Goal: Task Accomplishment & Management: Use online tool/utility

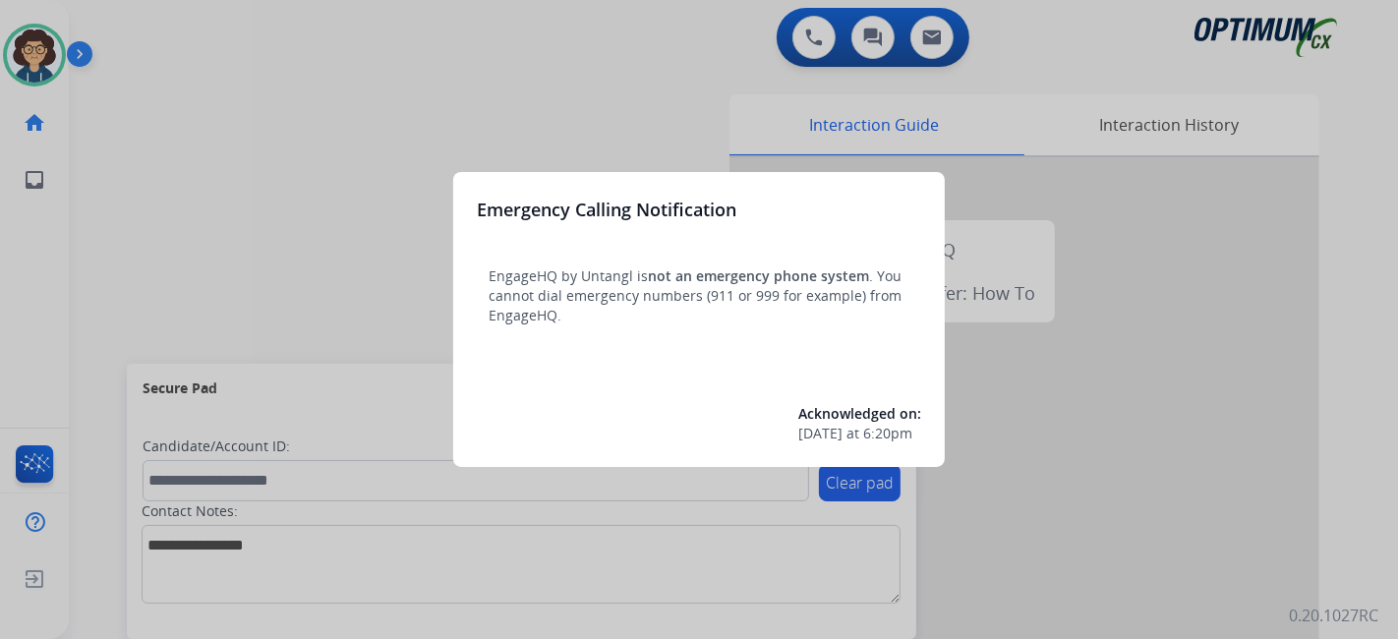
click at [93, 300] on div at bounding box center [699, 319] width 1398 height 639
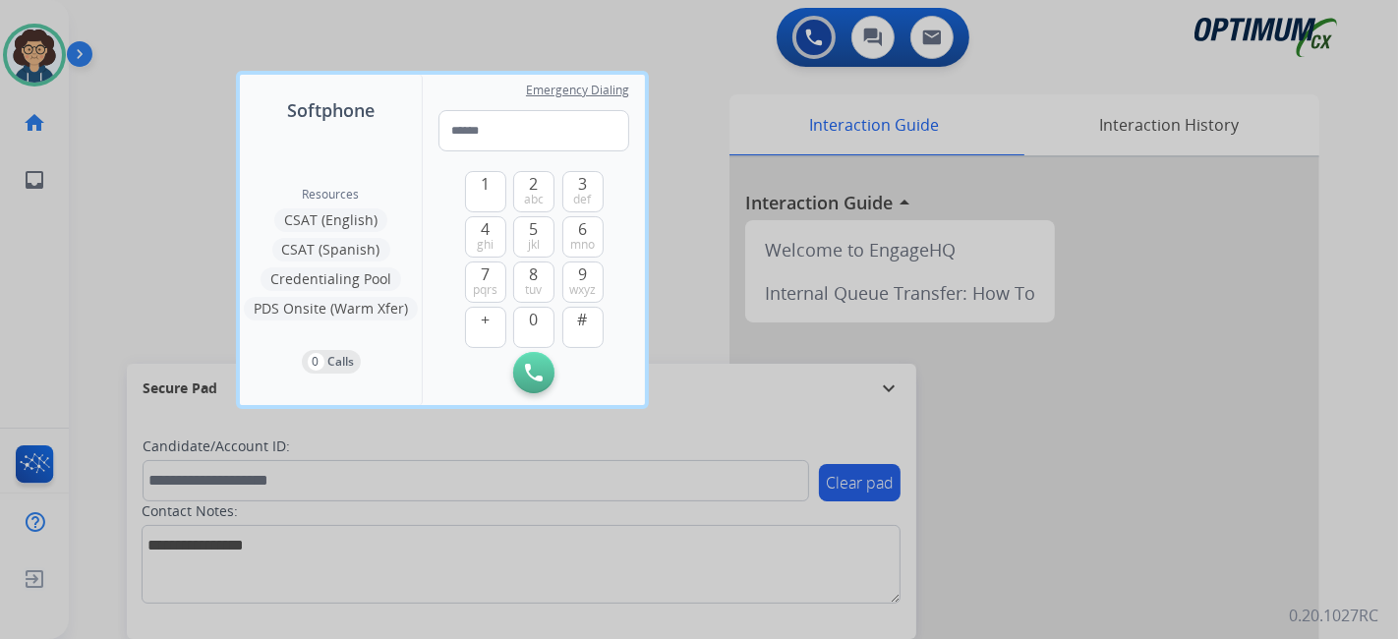
click at [100, 285] on div at bounding box center [699, 319] width 1398 height 639
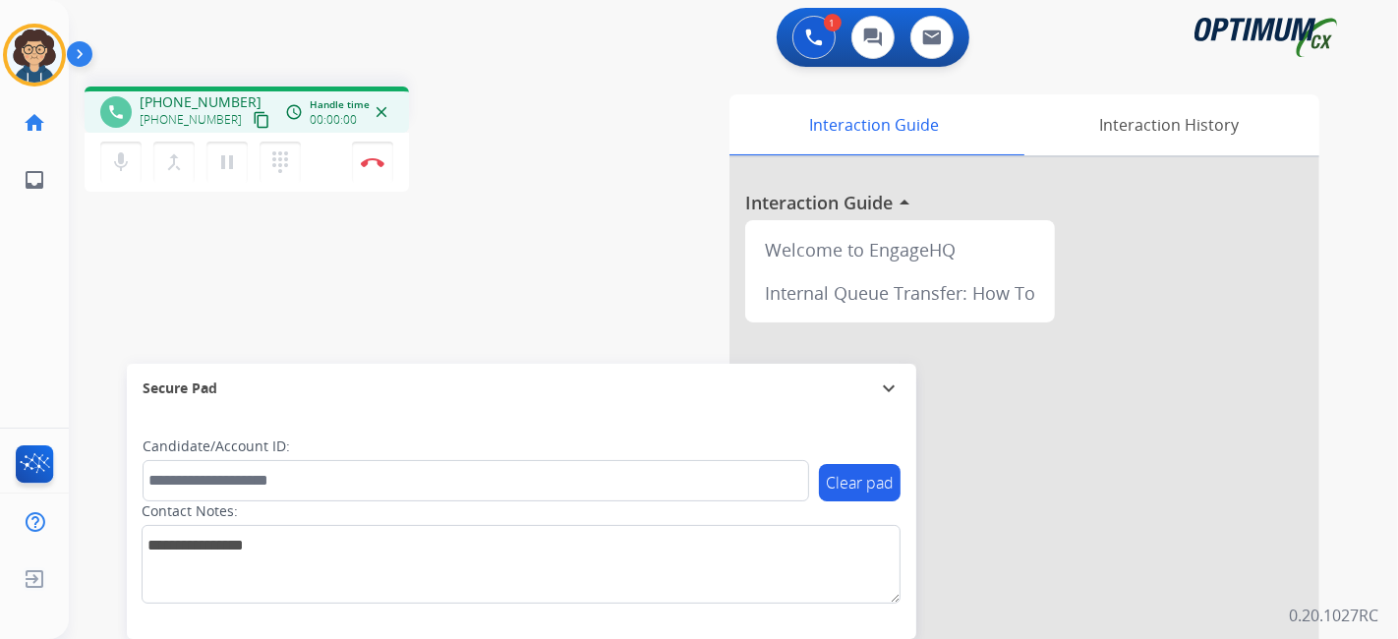
click at [253, 124] on mat-icon "content_copy" at bounding box center [262, 120] width 18 height 18
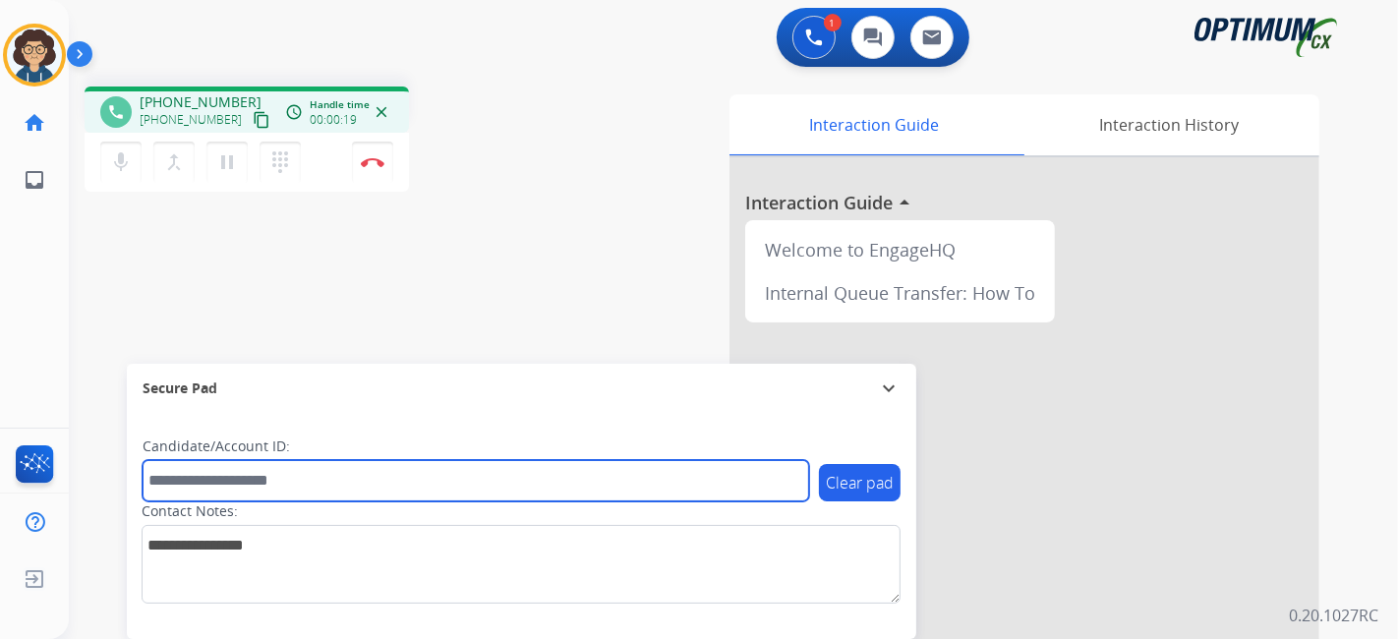
click at [321, 480] on input "text" at bounding box center [476, 480] width 667 height 41
paste input "*******"
type input "*******"
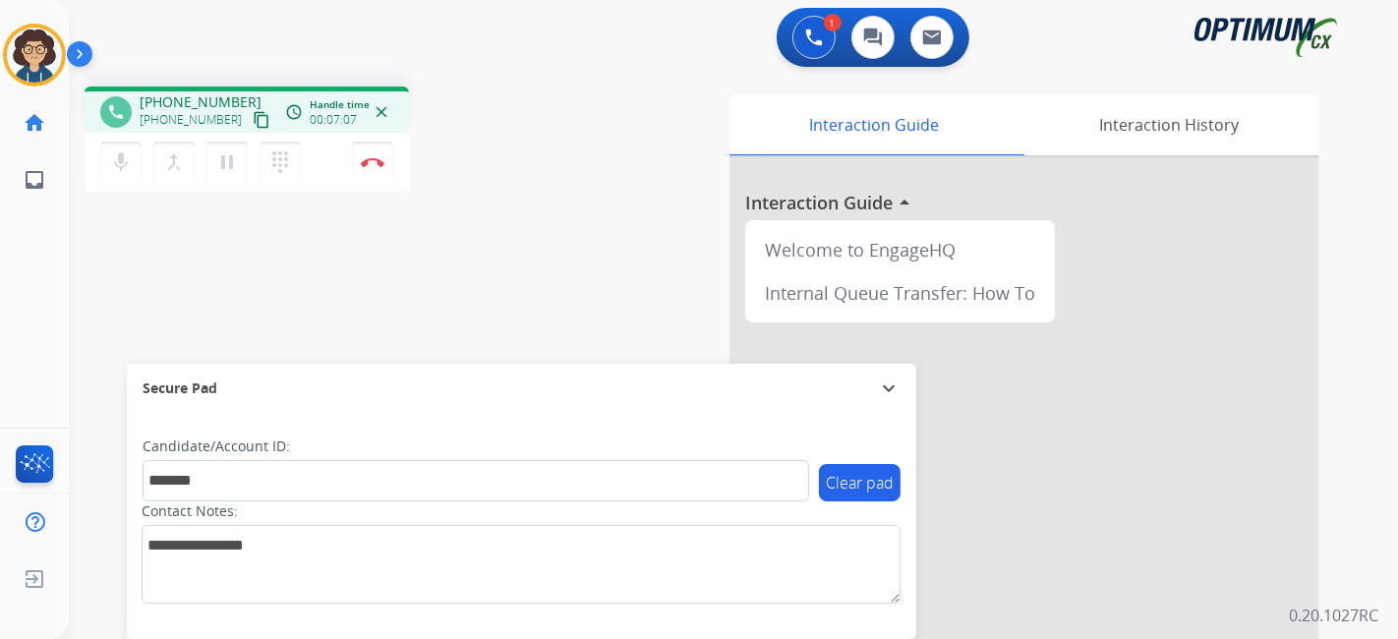
click at [500, 248] on div "phone +17542349866 +17542349866 content_copy access_time Call metrics Queue 00:…" at bounding box center [710, 481] width 1282 height 820
click at [383, 160] on img at bounding box center [373, 162] width 24 height 10
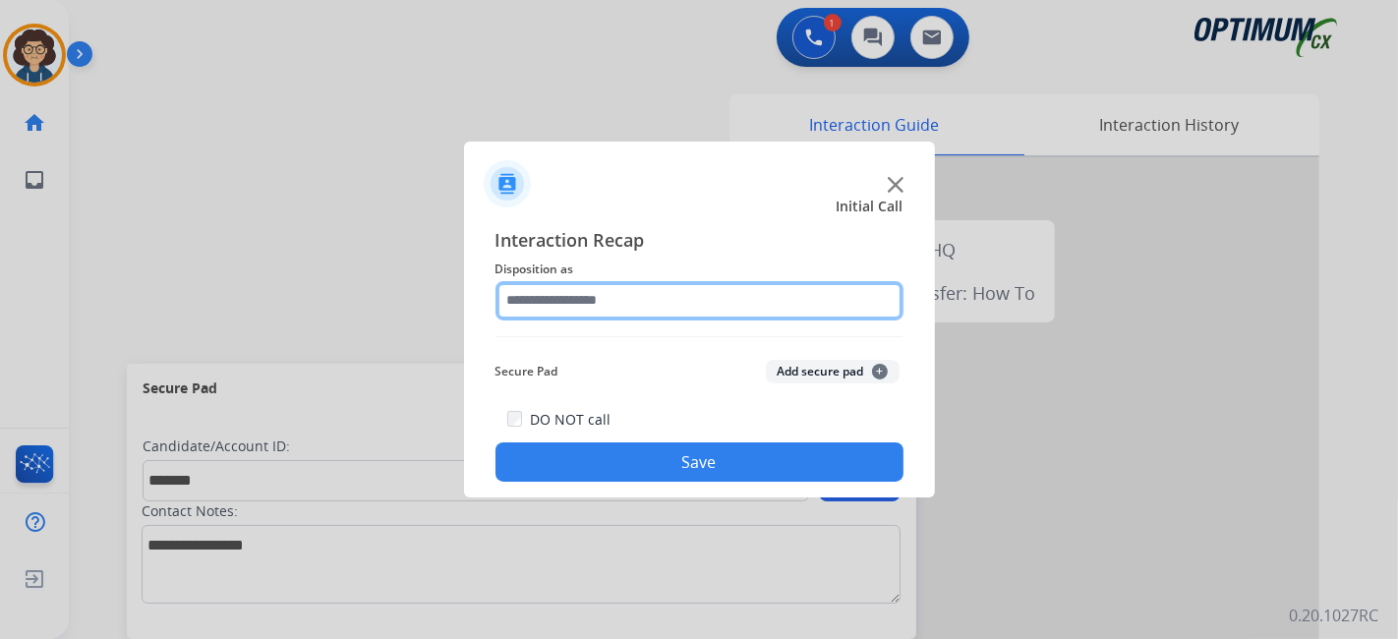
click at [713, 298] on input "text" at bounding box center [700, 300] width 408 height 39
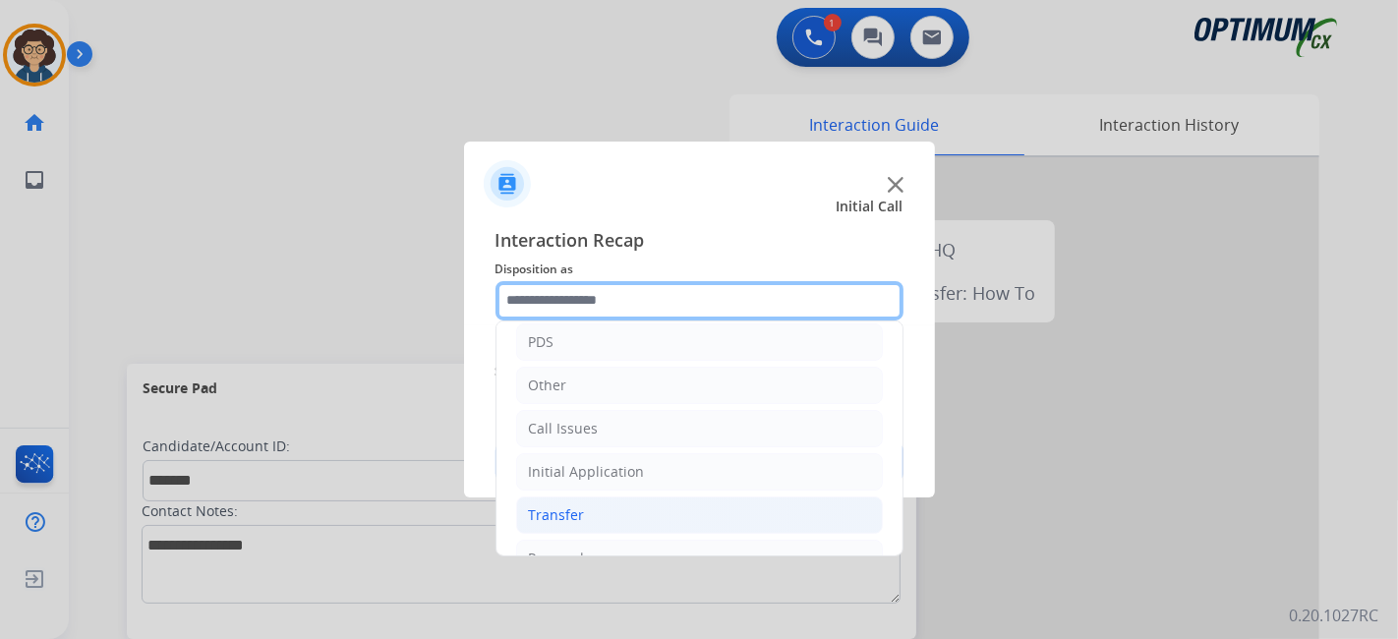
scroll to position [129, 0]
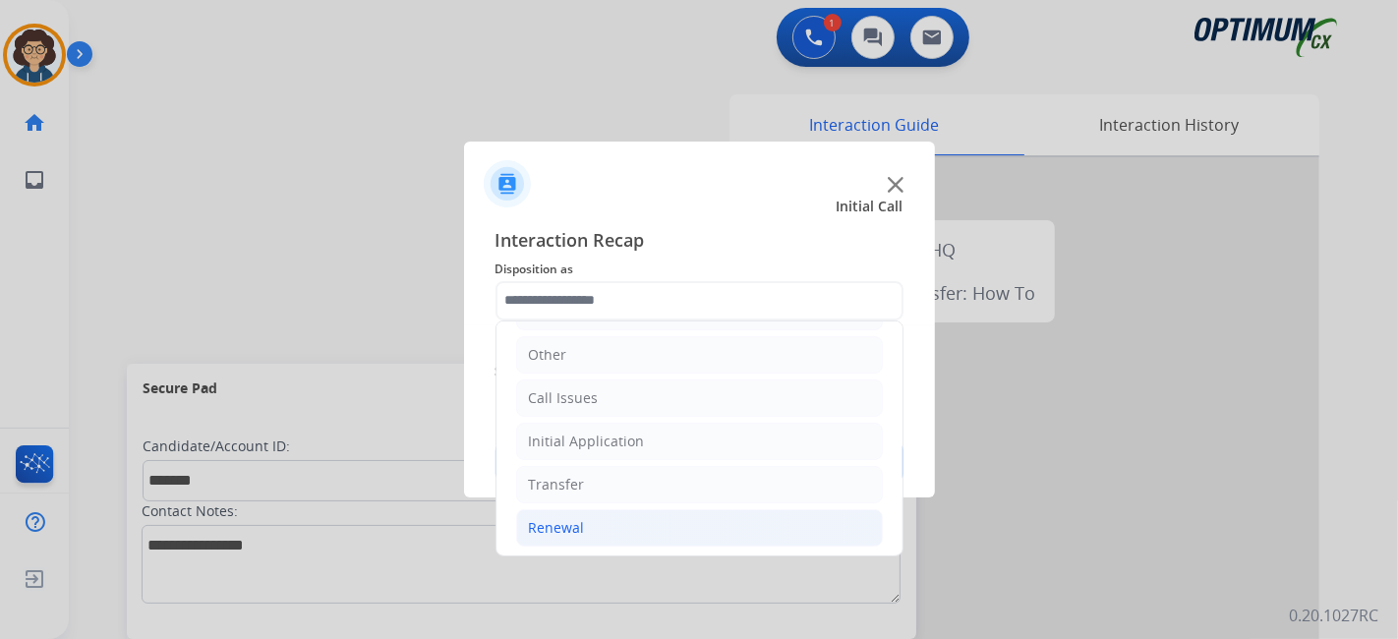
click at [681, 509] on li "Renewal" at bounding box center [699, 527] width 367 height 37
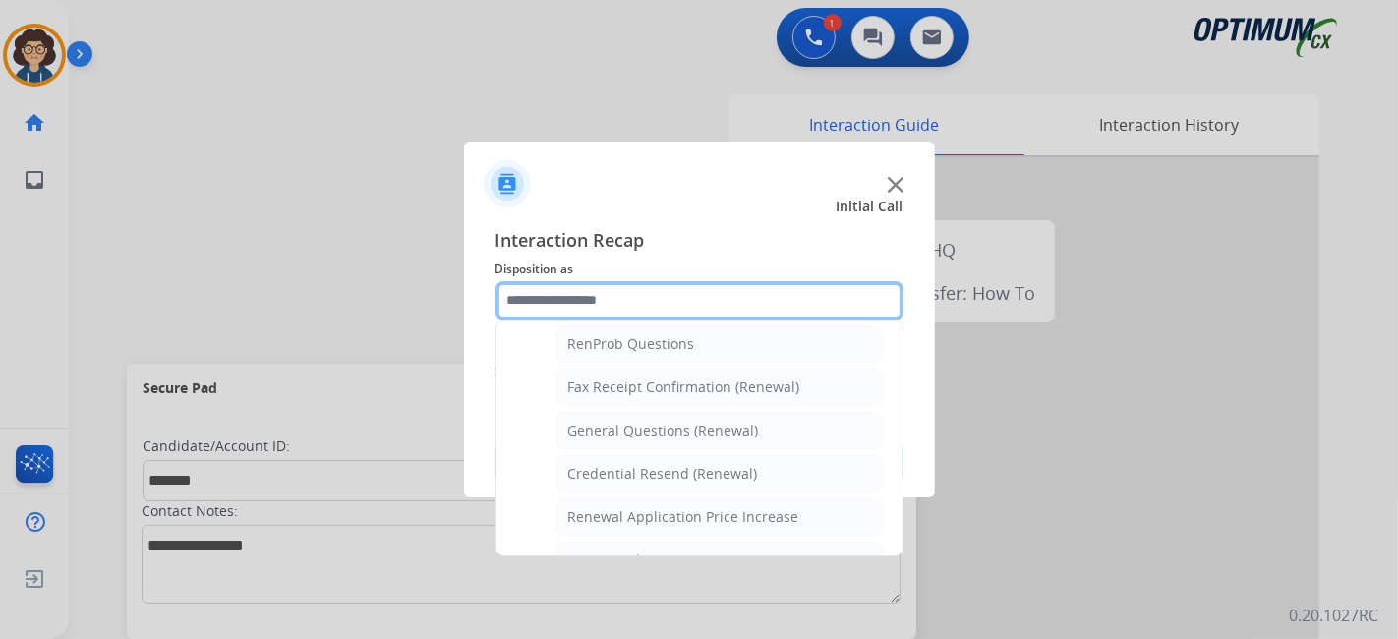
scroll to position [533, 0]
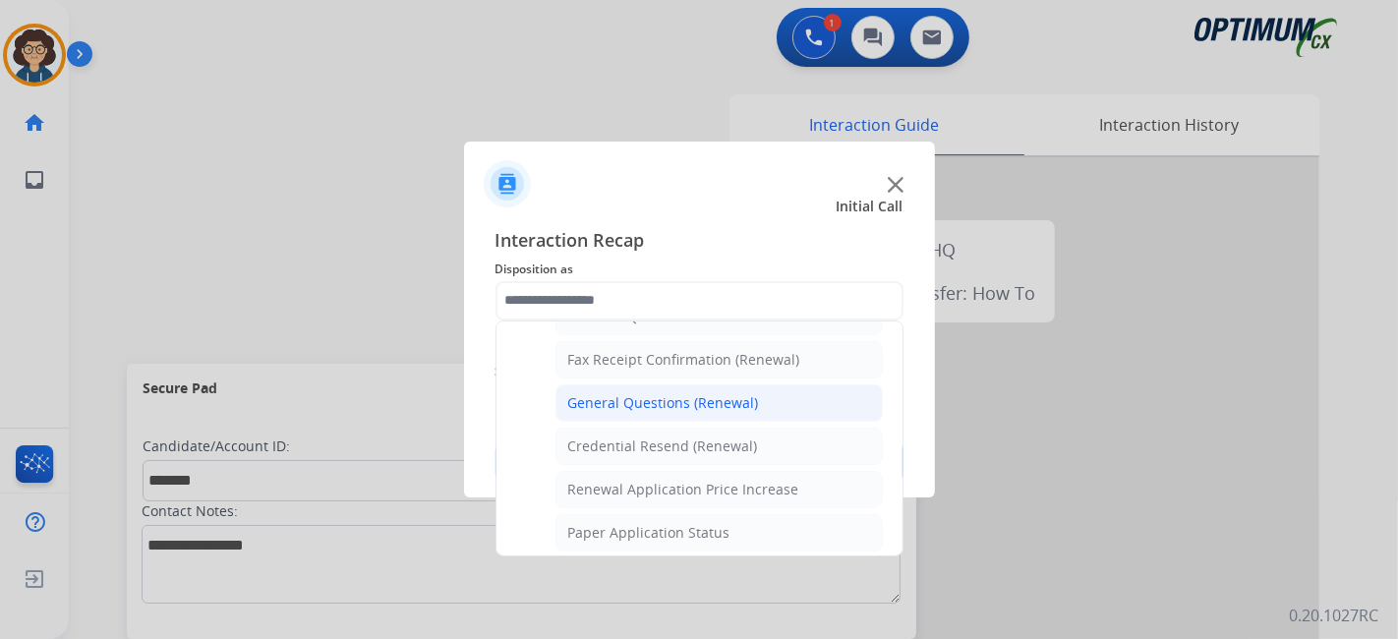
click at [772, 388] on li "General Questions (Renewal)" at bounding box center [719, 402] width 327 height 37
type input "**********"
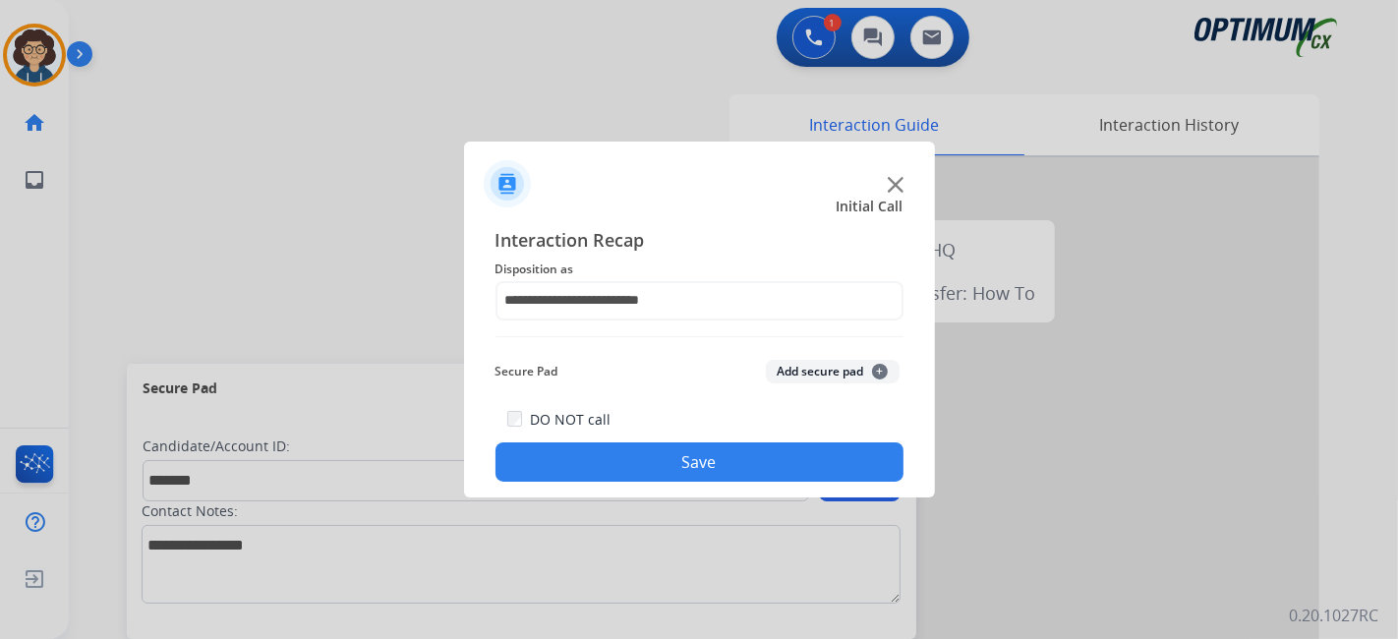
click at [781, 376] on button "Add secure pad +" at bounding box center [833, 372] width 134 height 24
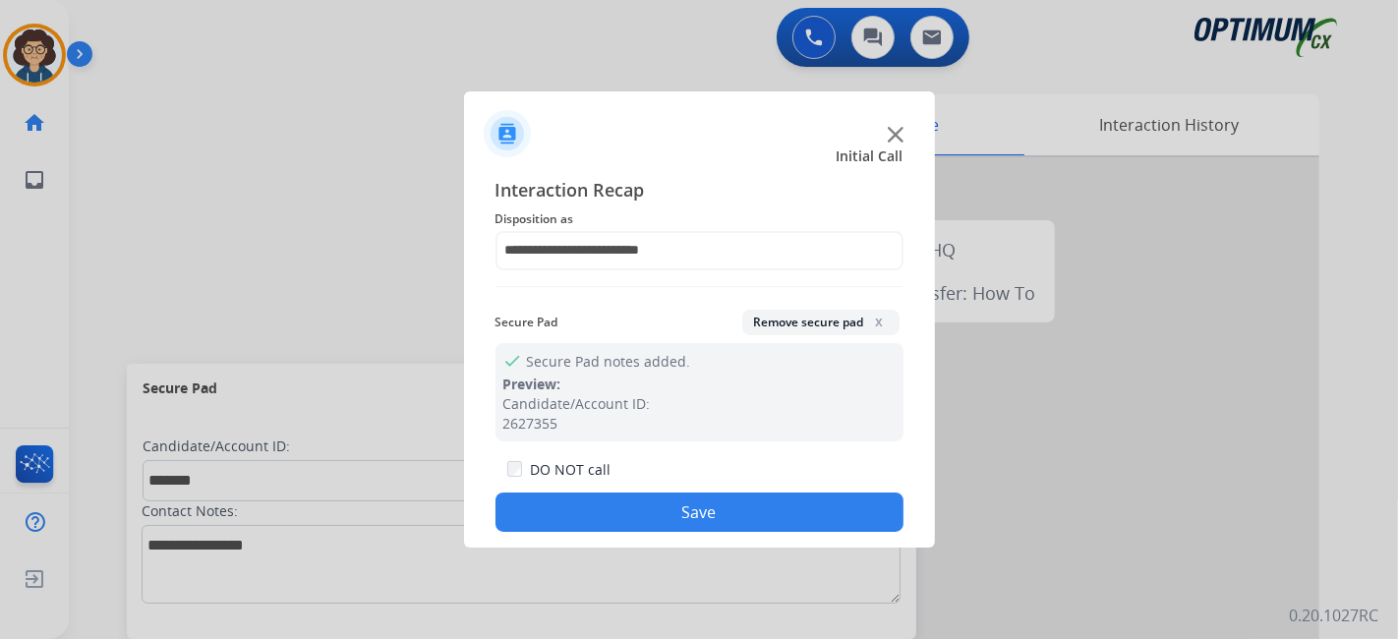
click at [711, 505] on button "Save" at bounding box center [700, 512] width 408 height 39
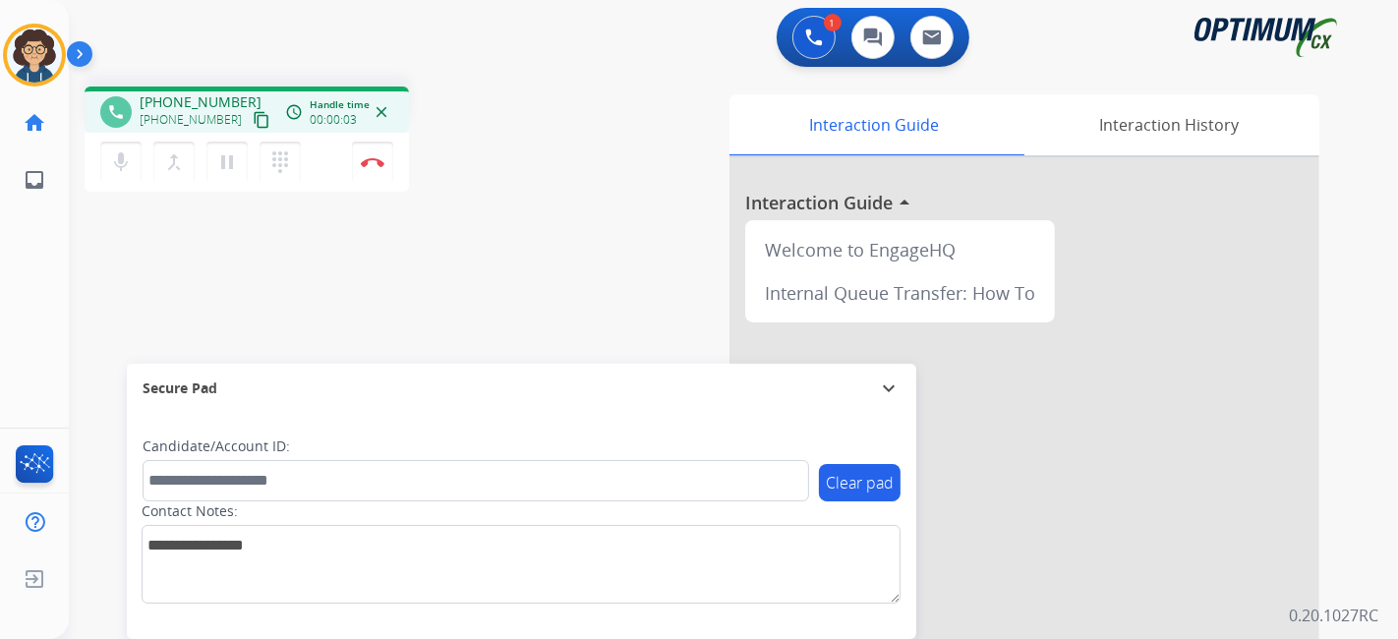
drag, startPoint x: 244, startPoint y: 122, endPoint x: 386, endPoint y: 13, distance: 179.6
click at [253, 122] on mat-icon "content_copy" at bounding box center [262, 120] width 18 height 18
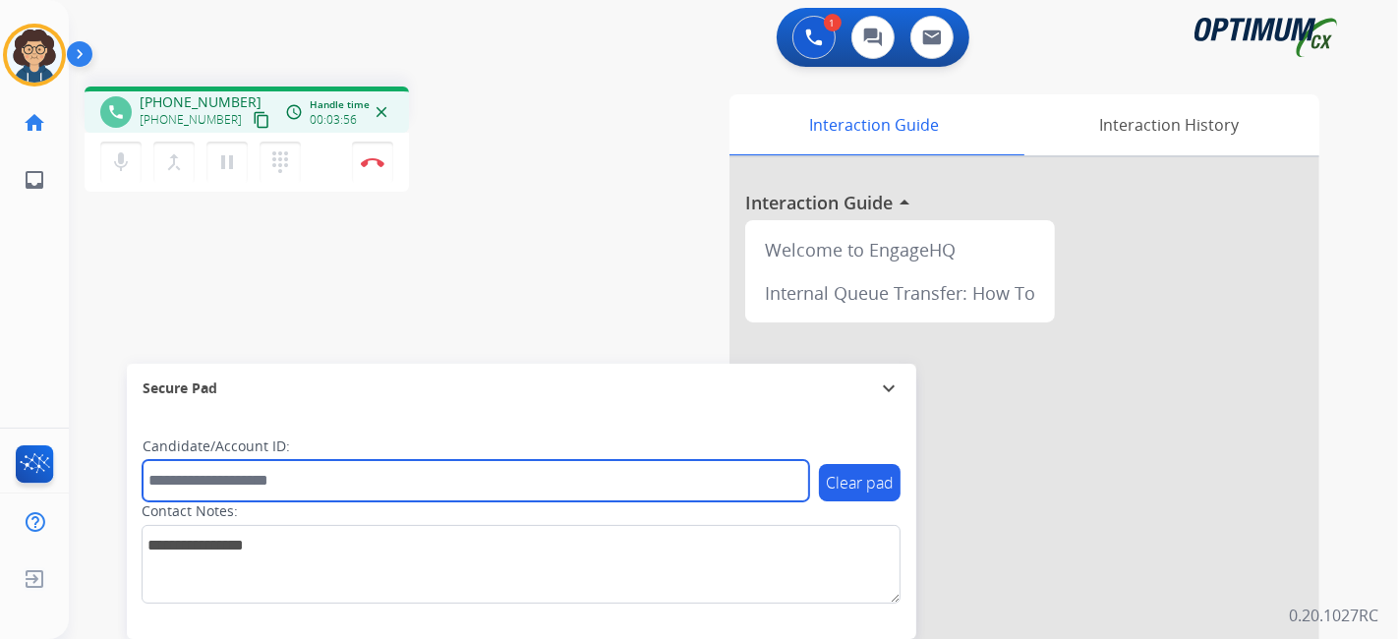
click at [384, 491] on input "text" at bounding box center [476, 480] width 667 height 41
paste input "*******"
type input "*******"
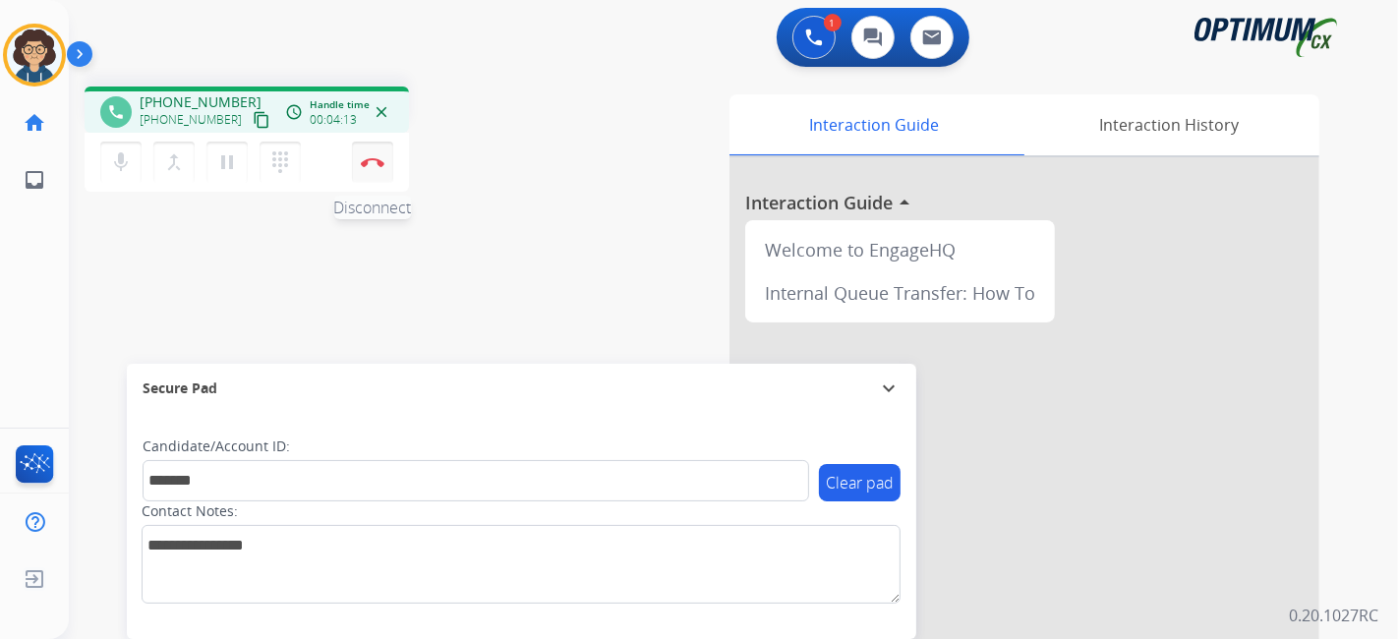
click at [369, 164] on img at bounding box center [373, 162] width 24 height 10
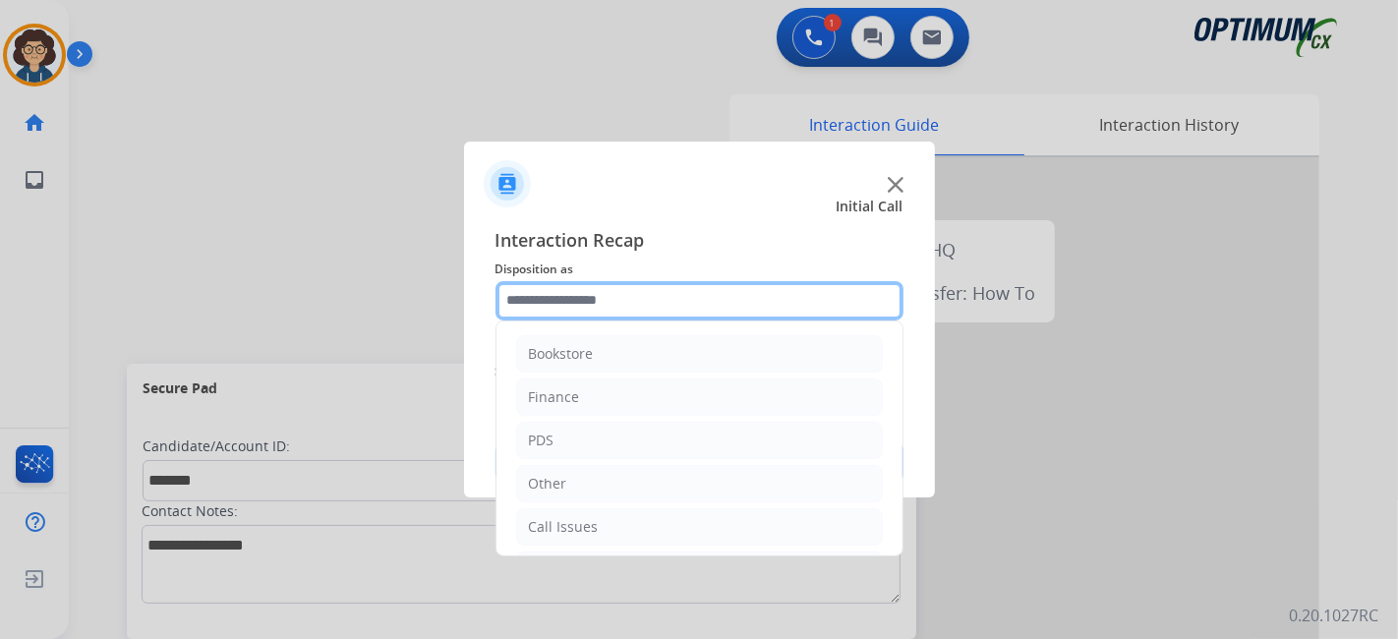
click at [631, 285] on input "text" at bounding box center [700, 300] width 408 height 39
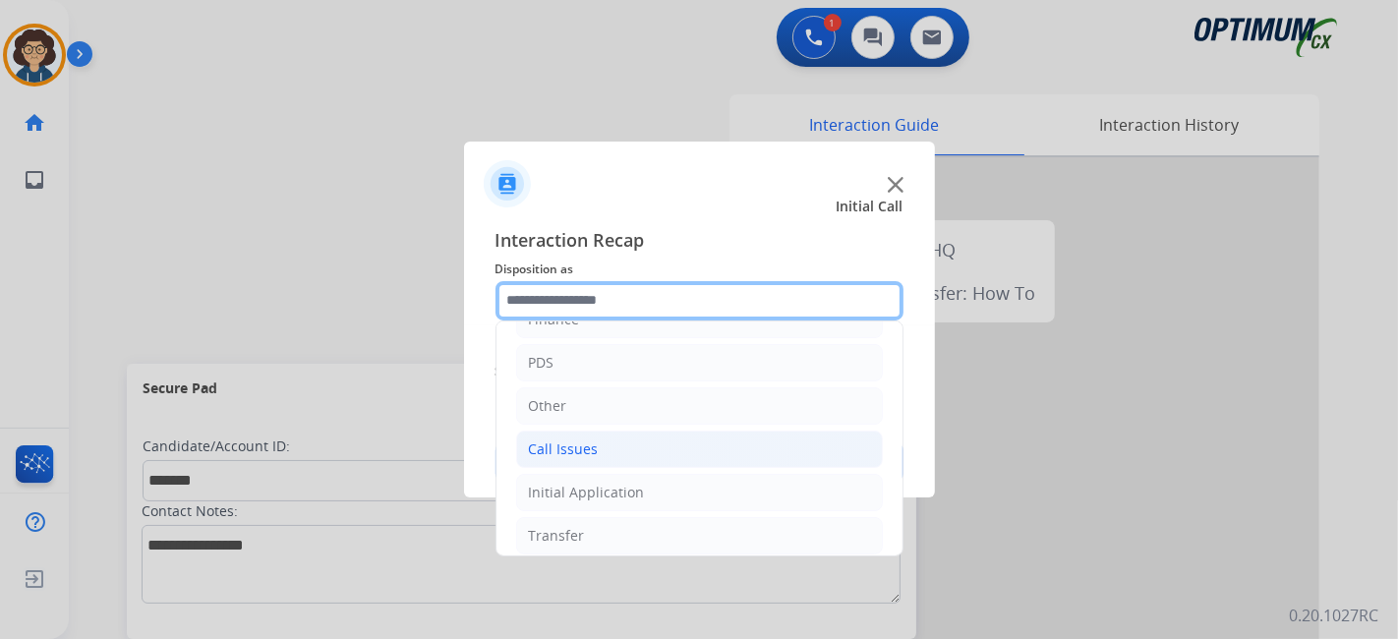
scroll to position [129, 0]
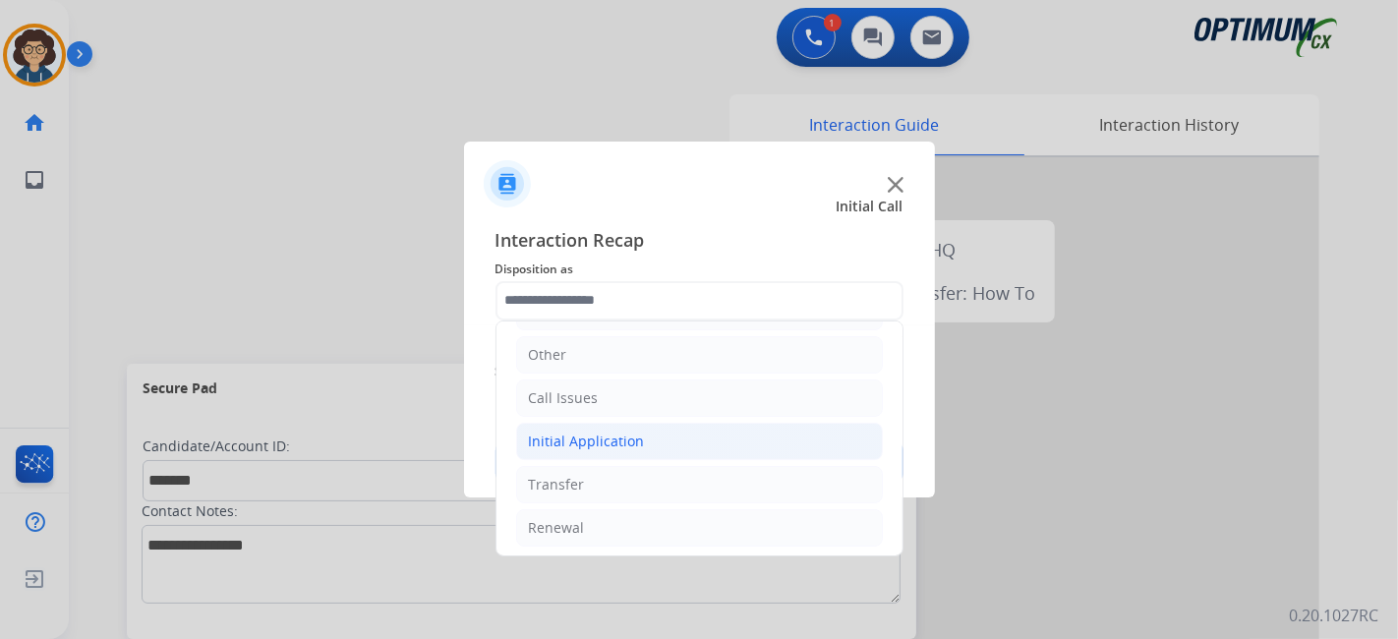
drag, startPoint x: 658, startPoint y: 443, endPoint x: 815, endPoint y: 430, distance: 157.9
click at [668, 442] on li "Initial Application" at bounding box center [699, 441] width 367 height 37
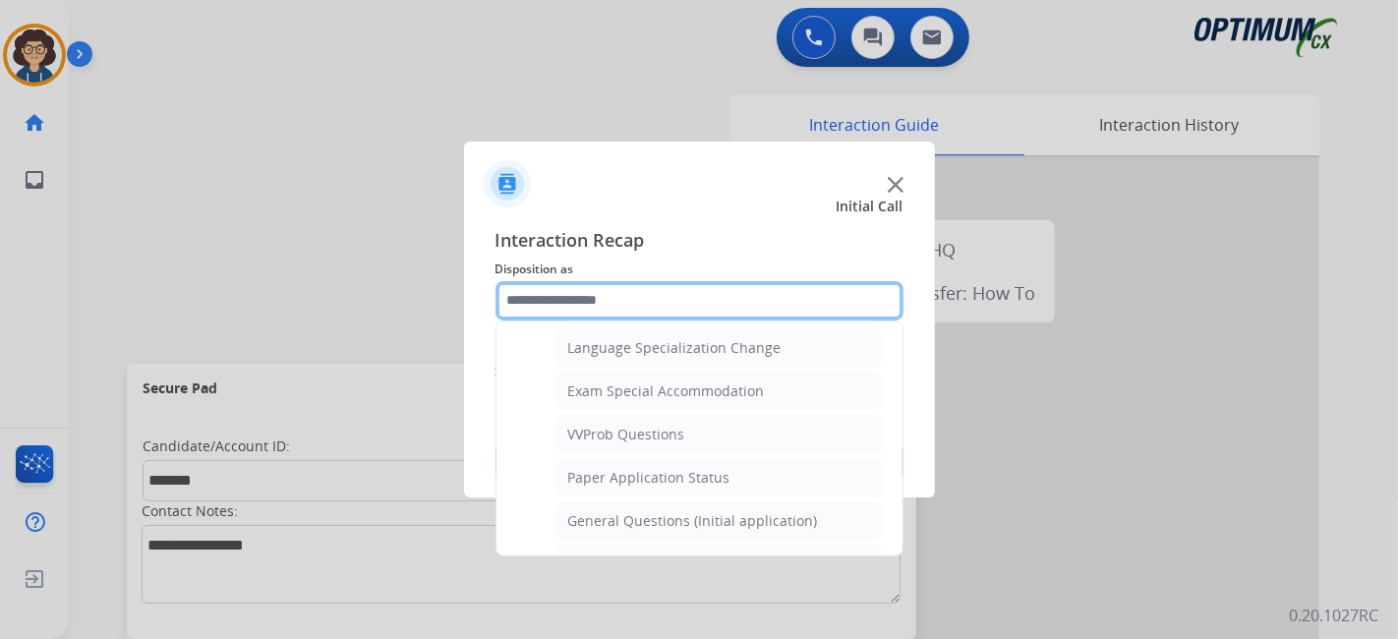
scroll to position [1003, 0]
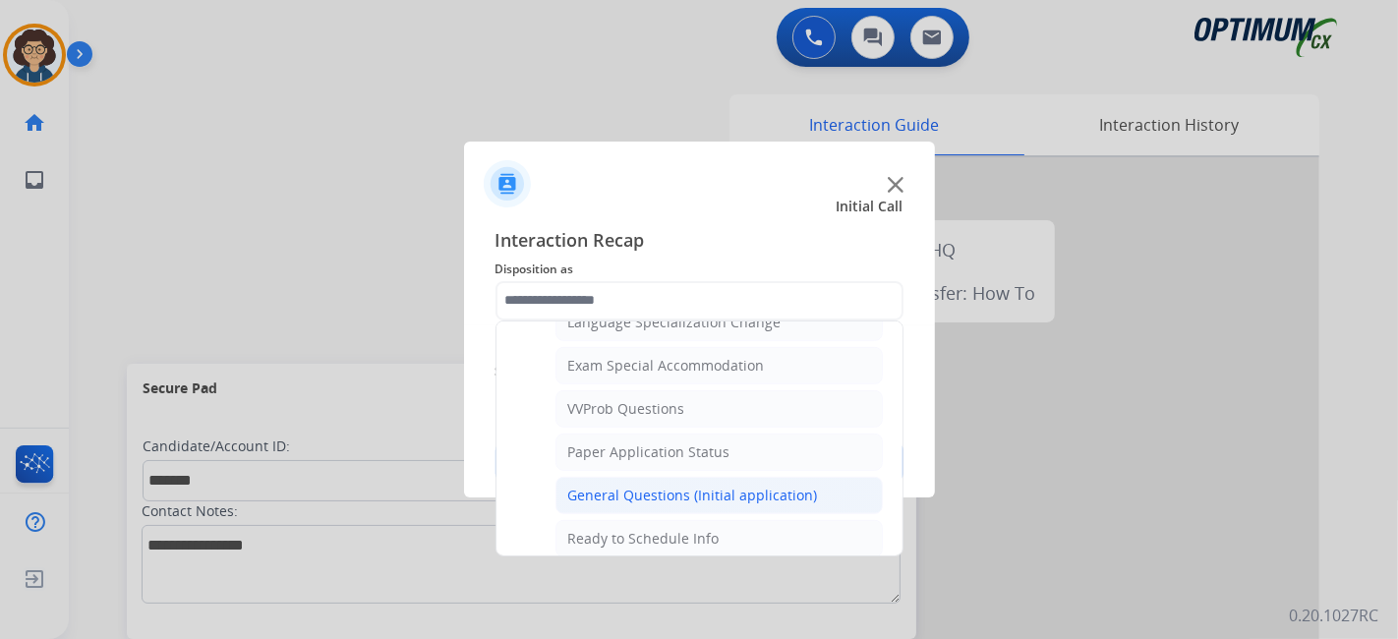
click at [776, 486] on div "General Questions (Initial application)" at bounding box center [693, 496] width 250 height 20
type input "**********"
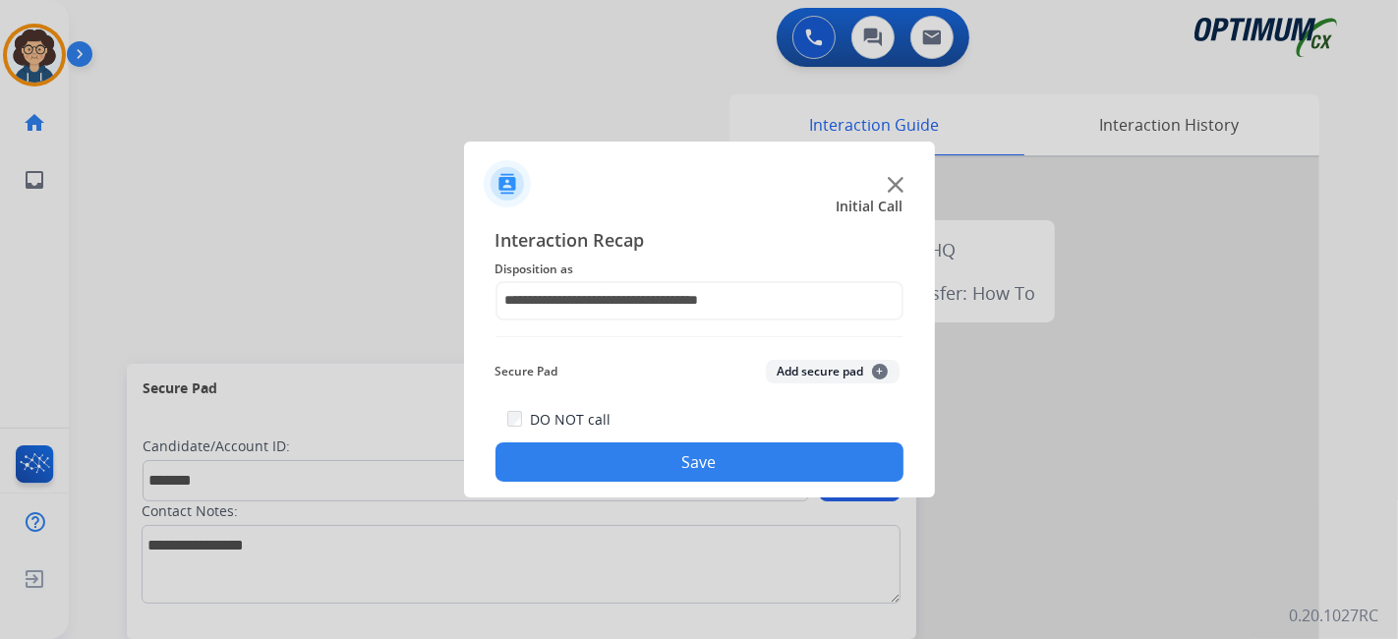
click at [819, 378] on button "Add secure pad +" at bounding box center [833, 372] width 134 height 24
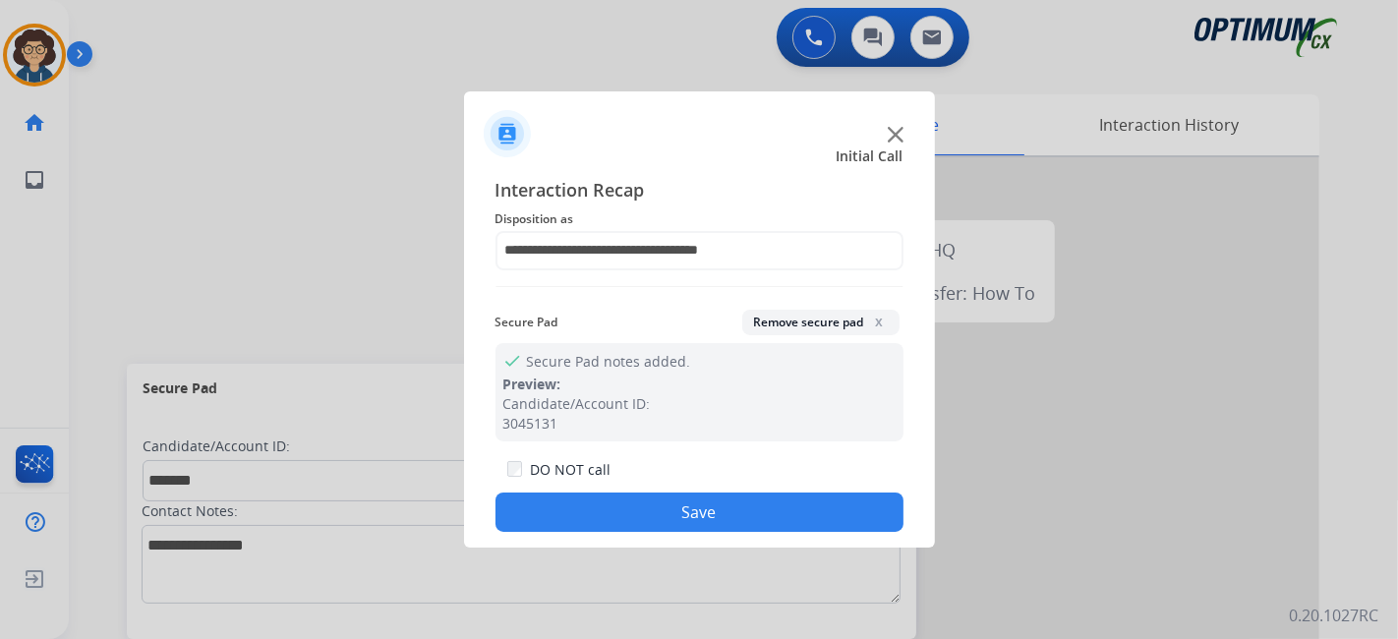
click at [762, 502] on button "Save" at bounding box center [700, 512] width 408 height 39
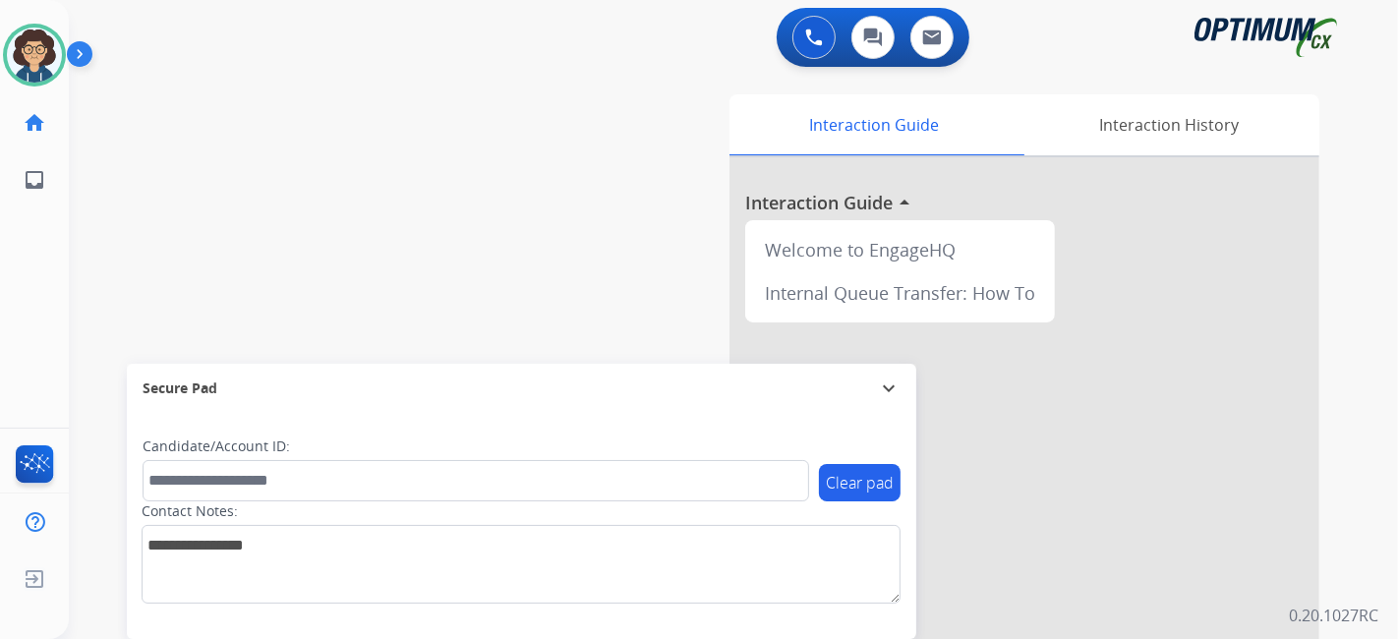
click at [327, 277] on div "swap_horiz Break voice bridge close_fullscreen Connect 3-Way Call merge_type Se…" at bounding box center [710, 481] width 1282 height 820
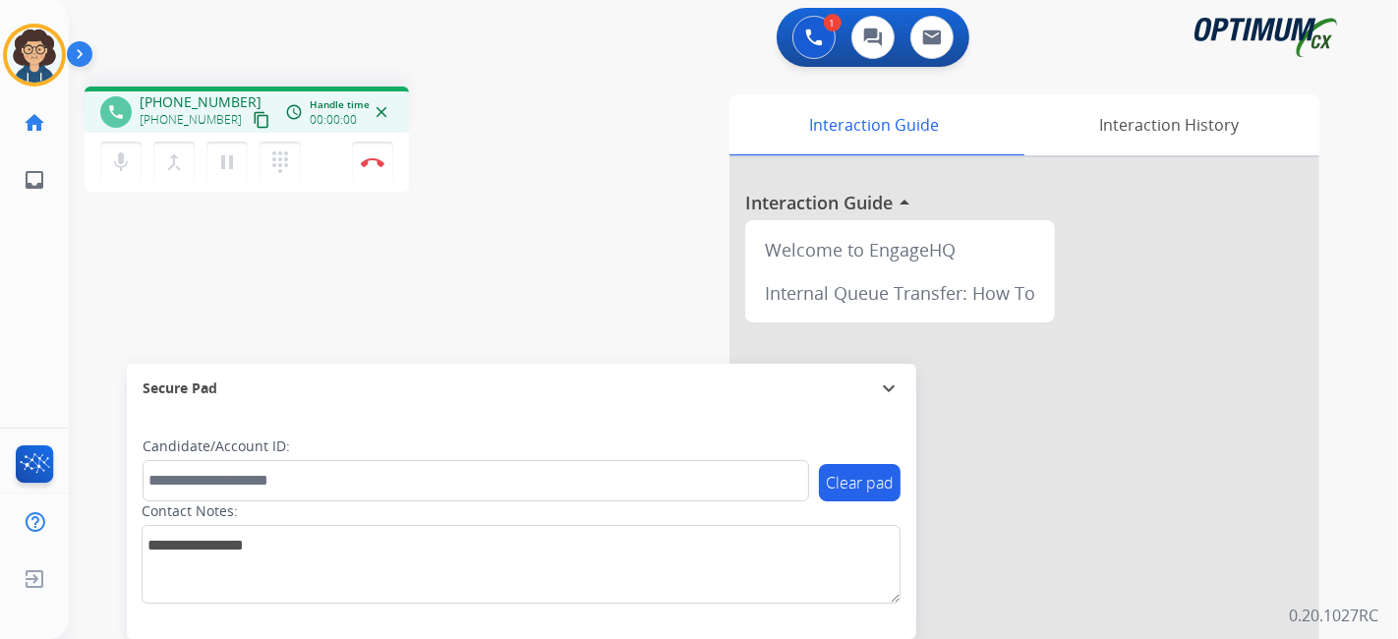
click at [253, 125] on mat-icon "content_copy" at bounding box center [262, 120] width 18 height 18
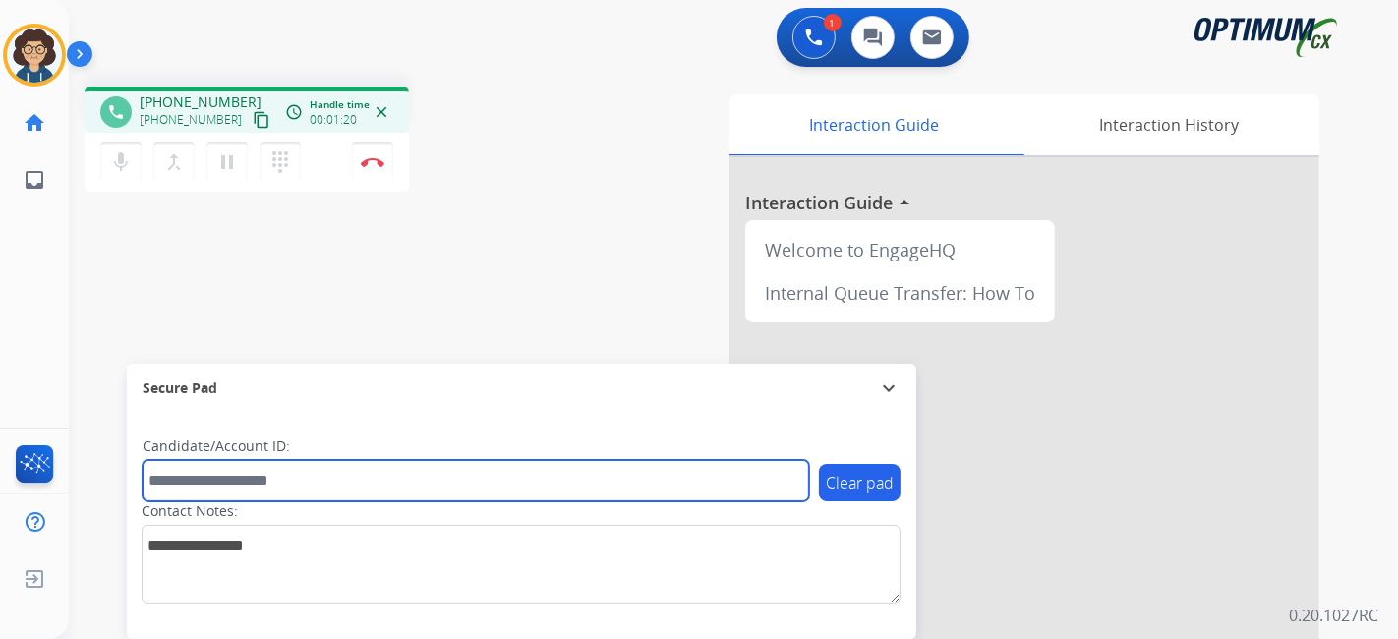
click at [247, 493] on input "text" at bounding box center [476, 480] width 667 height 41
paste input "*******"
type input "*******"
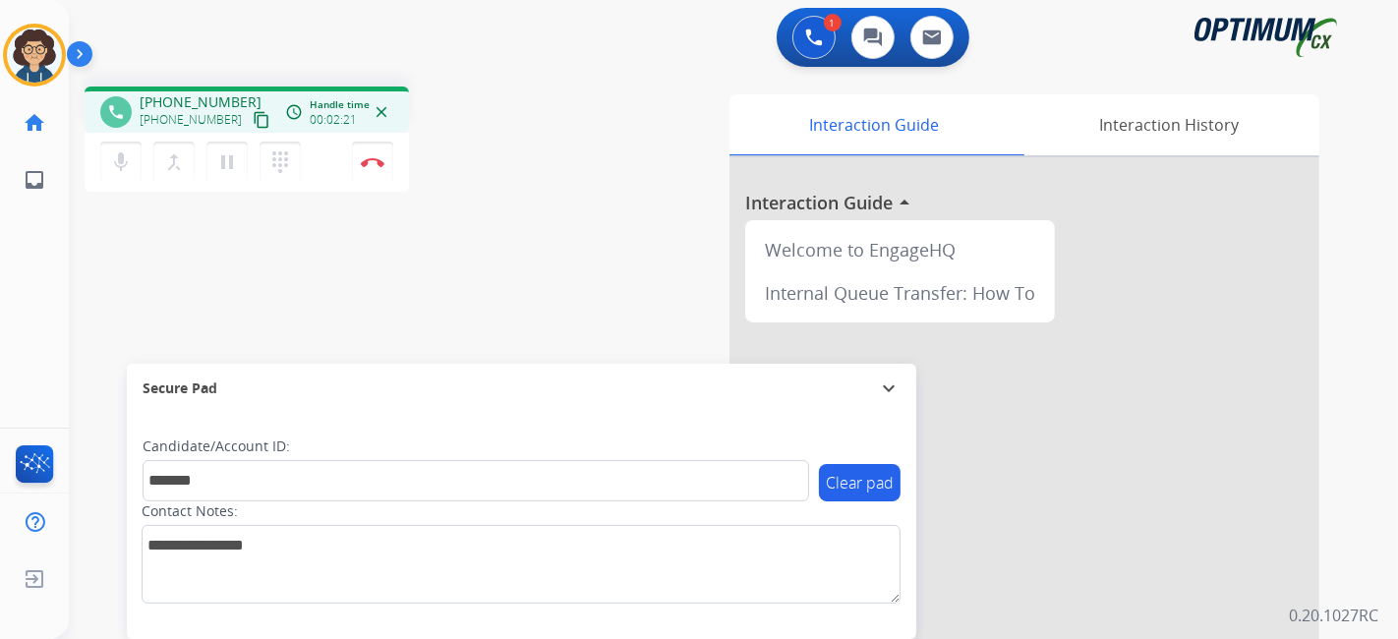
click at [599, 297] on div "Interaction Guide Interaction History Interaction Guide arrow_drop_up Welcome t…" at bounding box center [953, 492] width 733 height 797
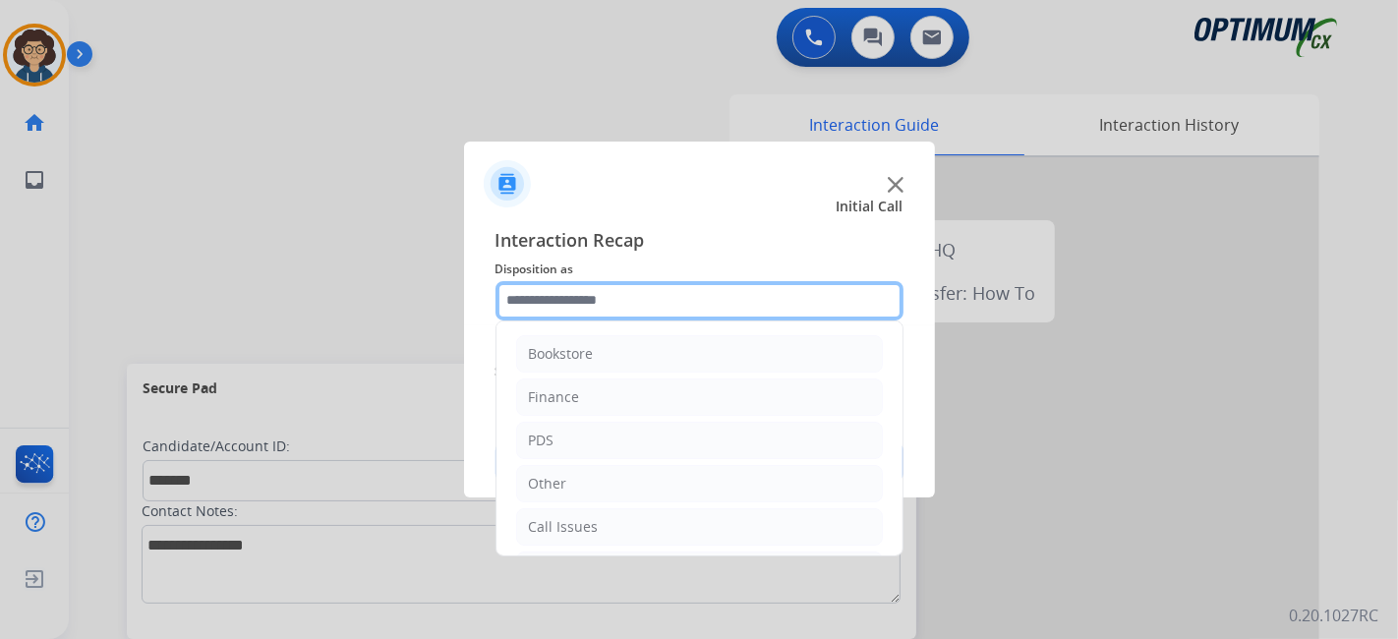
click at [625, 313] on input "text" at bounding box center [700, 300] width 408 height 39
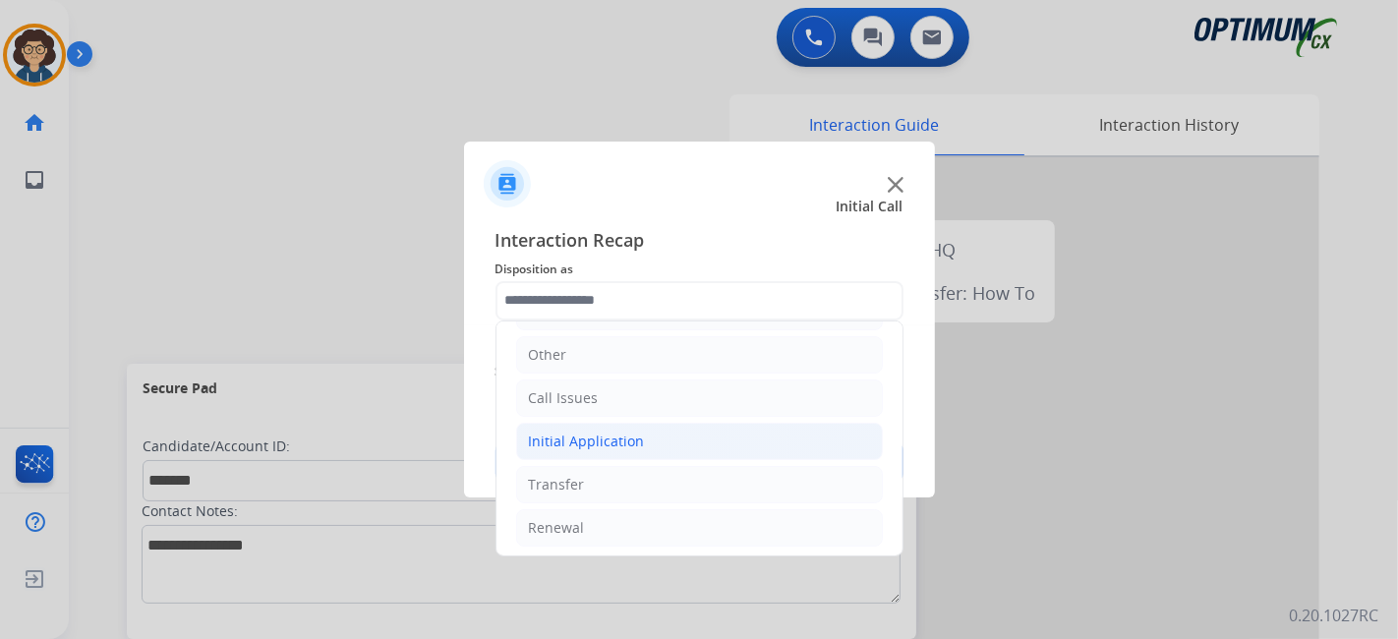
click at [691, 431] on li "Initial Application" at bounding box center [699, 441] width 367 height 37
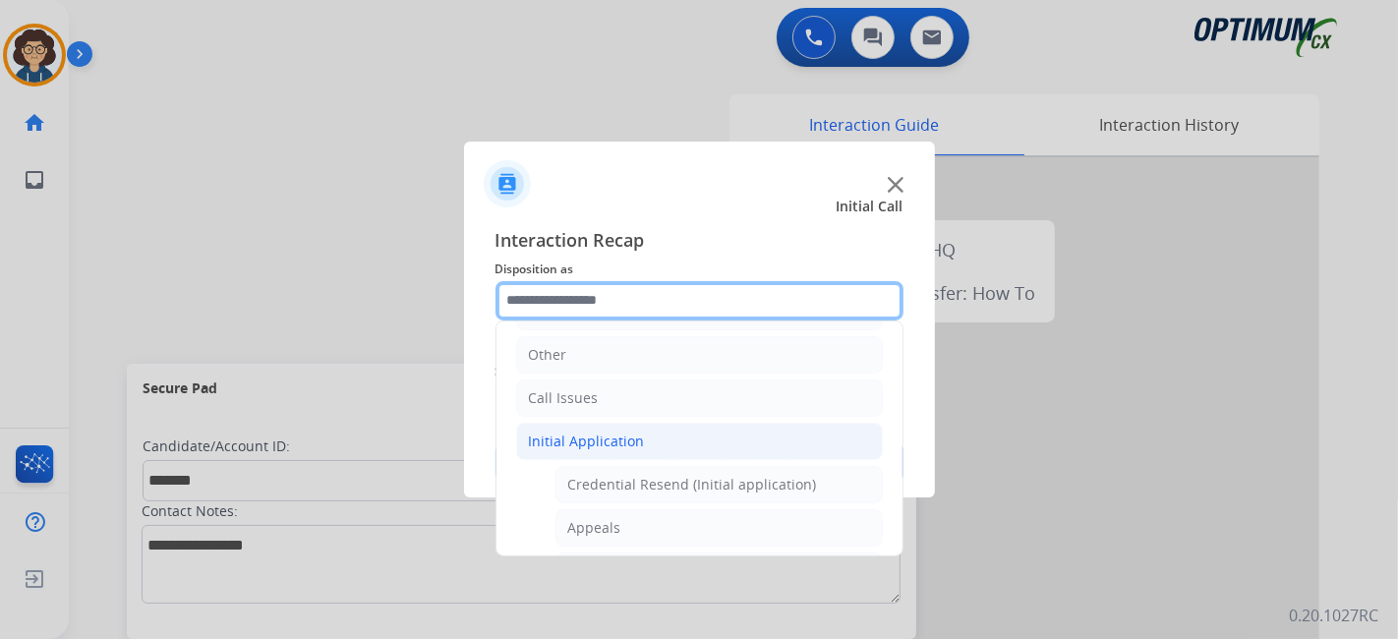
scroll to position [0, 0]
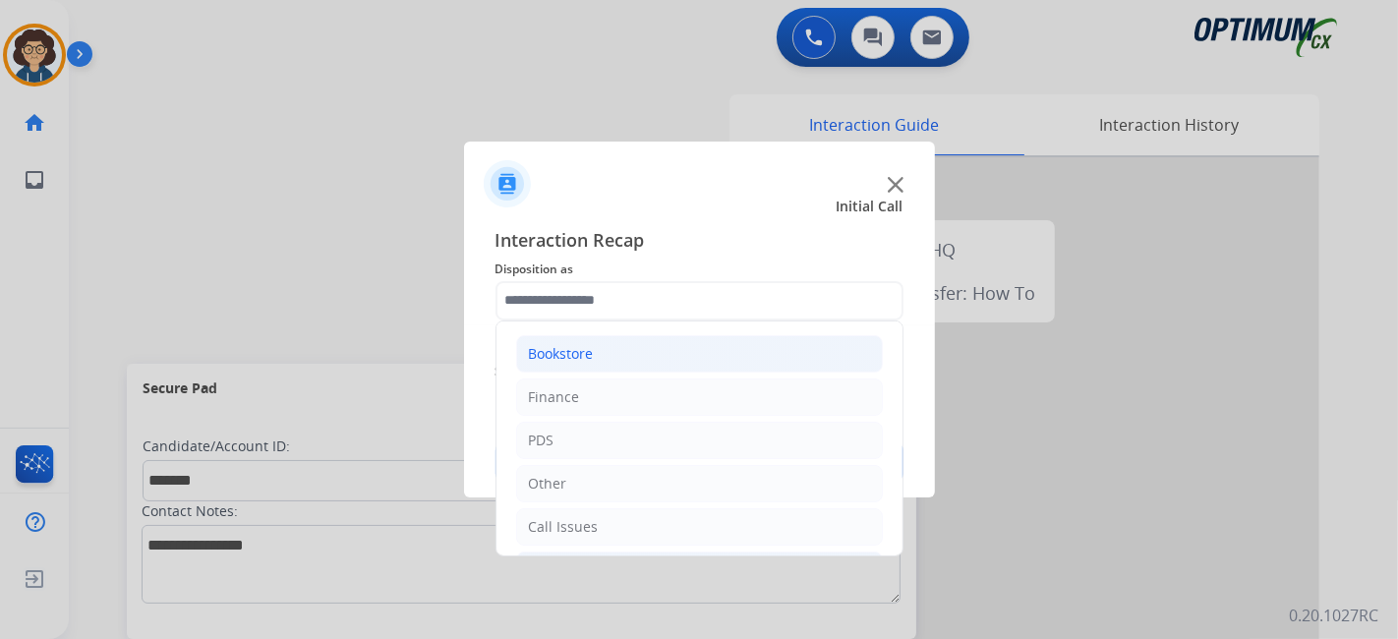
click at [773, 339] on li "Bookstore" at bounding box center [699, 353] width 367 height 37
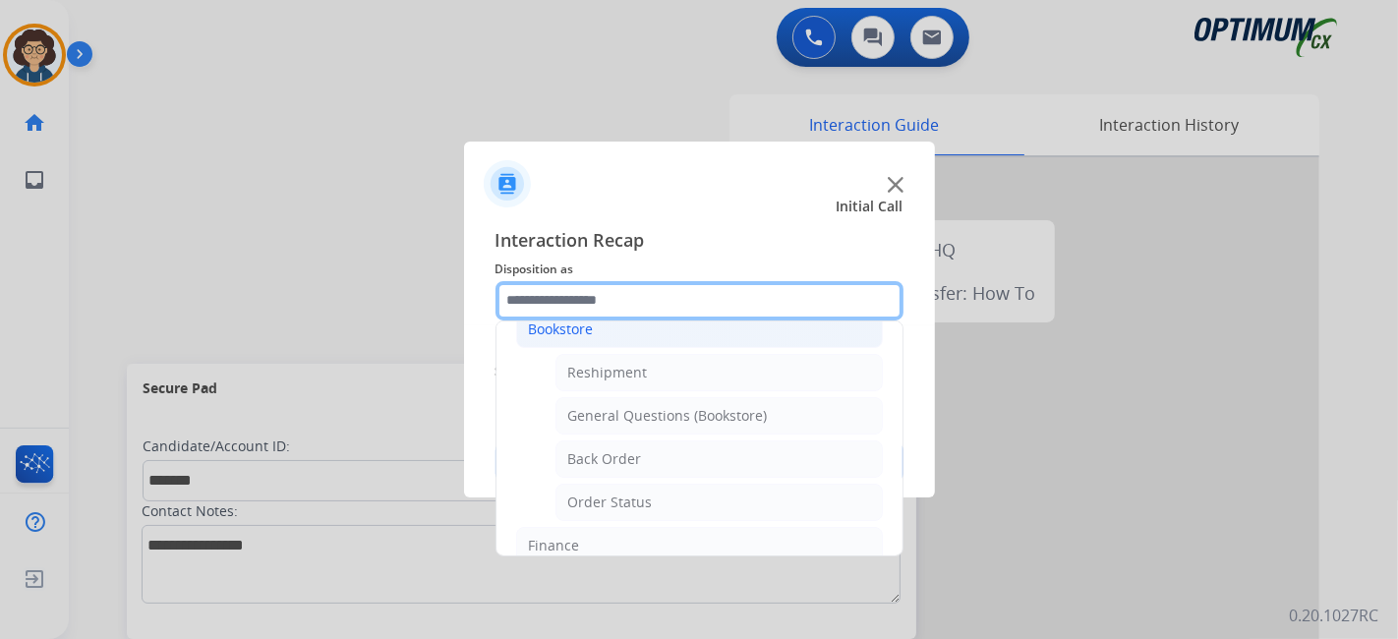
scroll to position [45, 0]
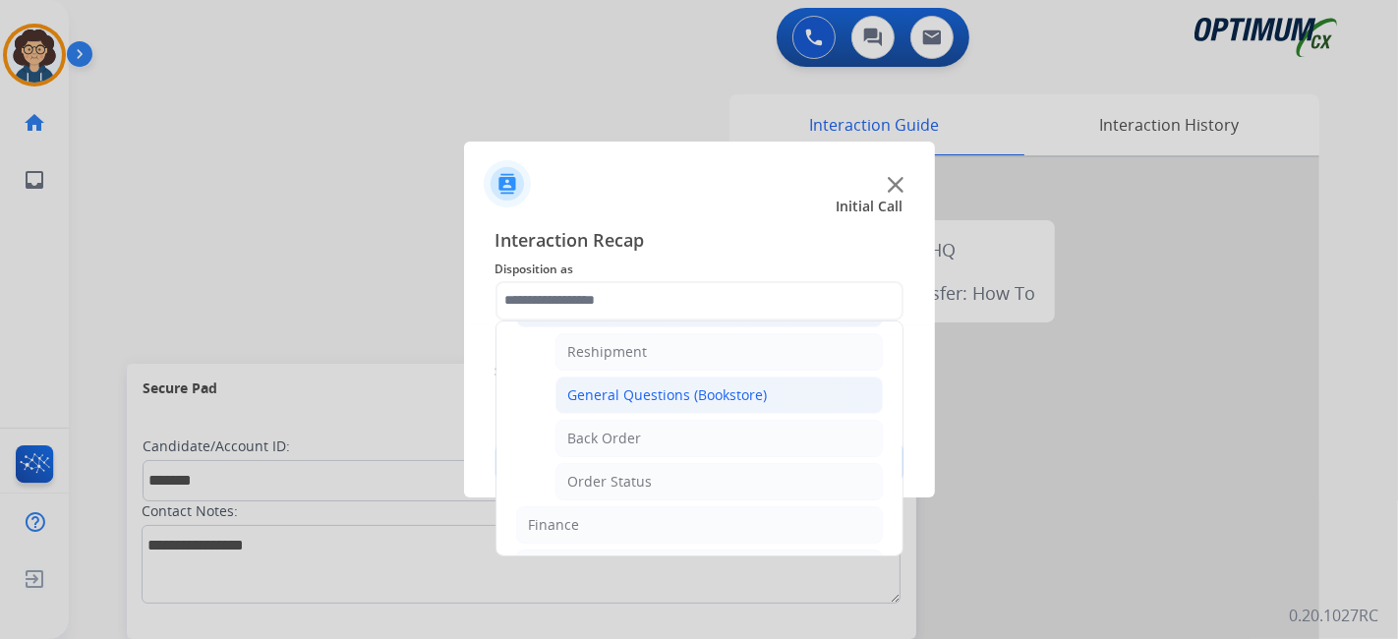
click at [656, 394] on div "General Questions (Bookstore)" at bounding box center [668, 395] width 200 height 20
type input "**********"
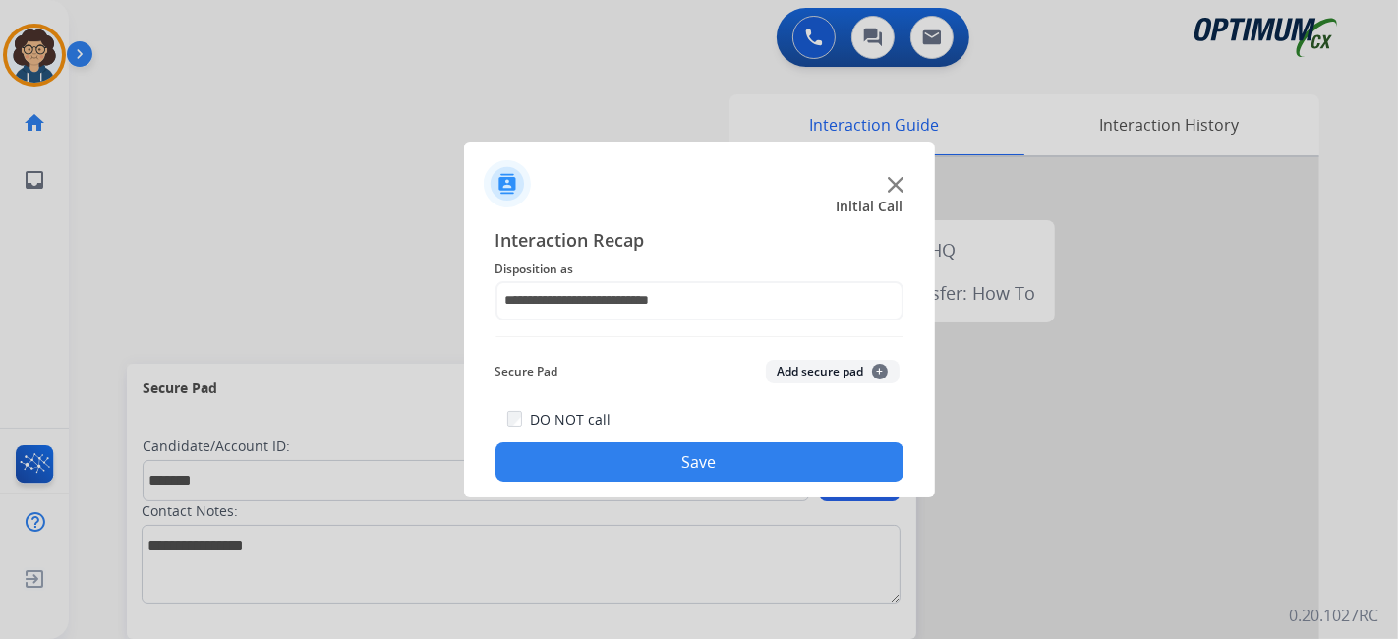
click at [807, 369] on button "Add secure pad +" at bounding box center [833, 372] width 134 height 24
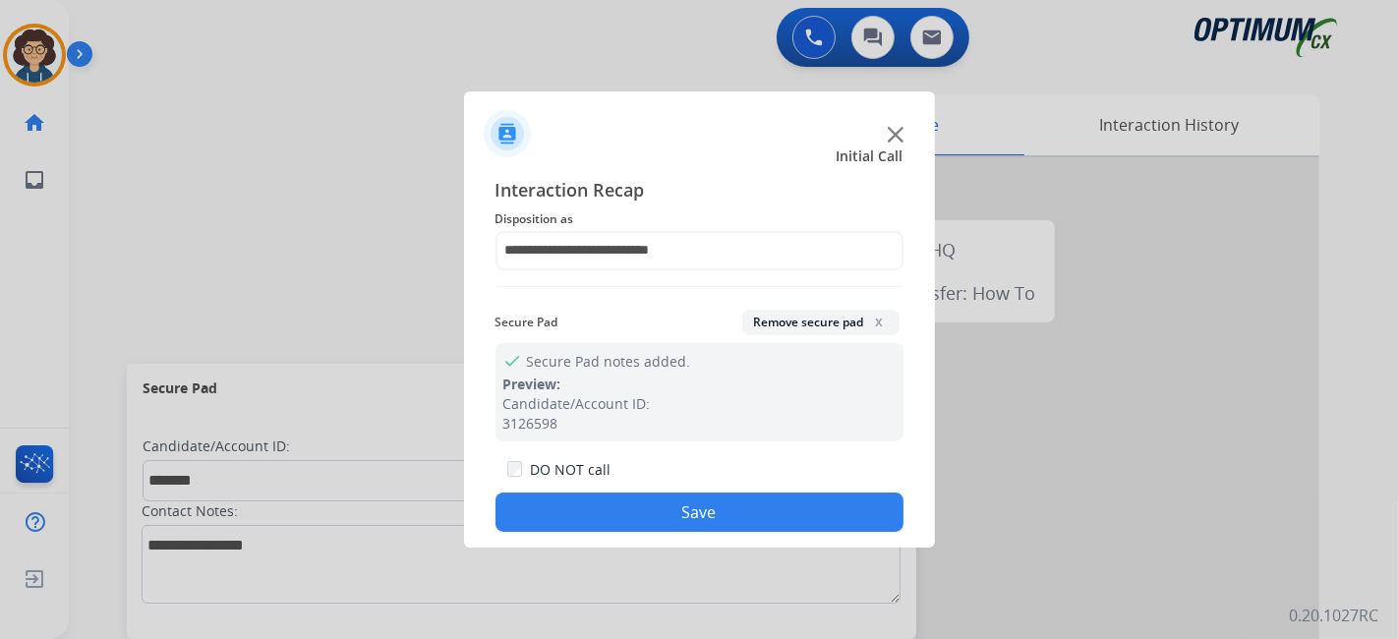
click at [671, 509] on button "Save" at bounding box center [700, 512] width 408 height 39
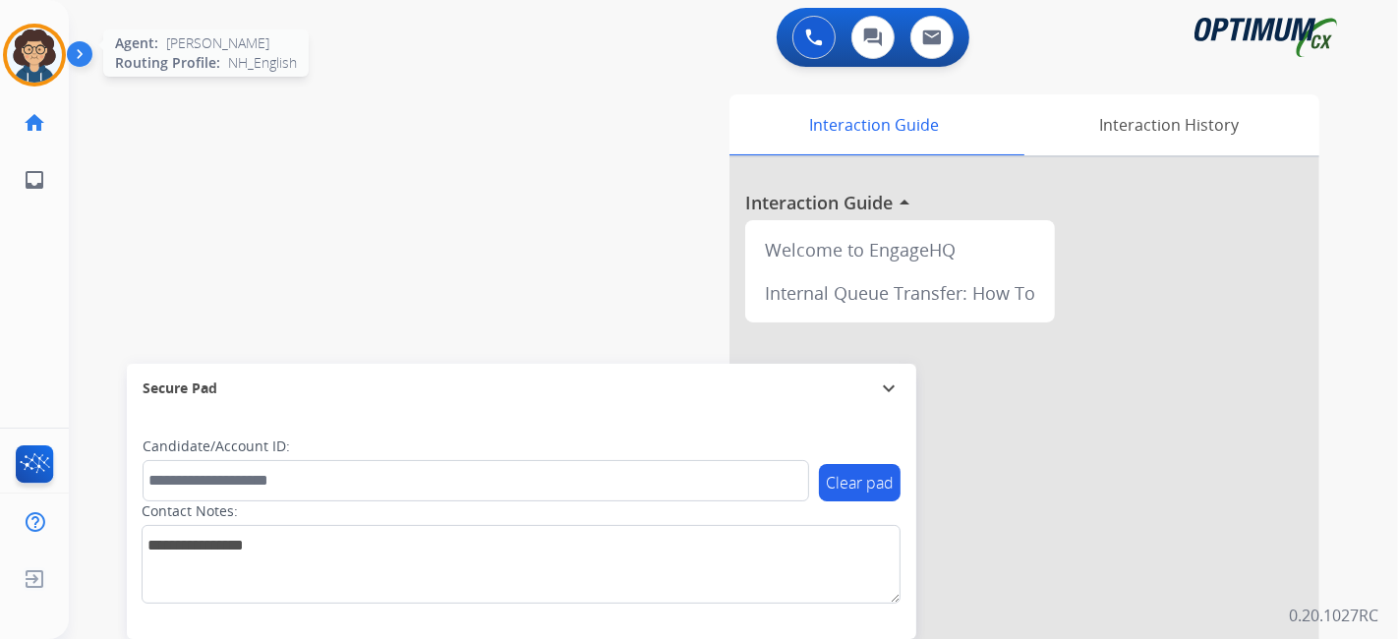
click at [38, 60] on img at bounding box center [34, 55] width 55 height 55
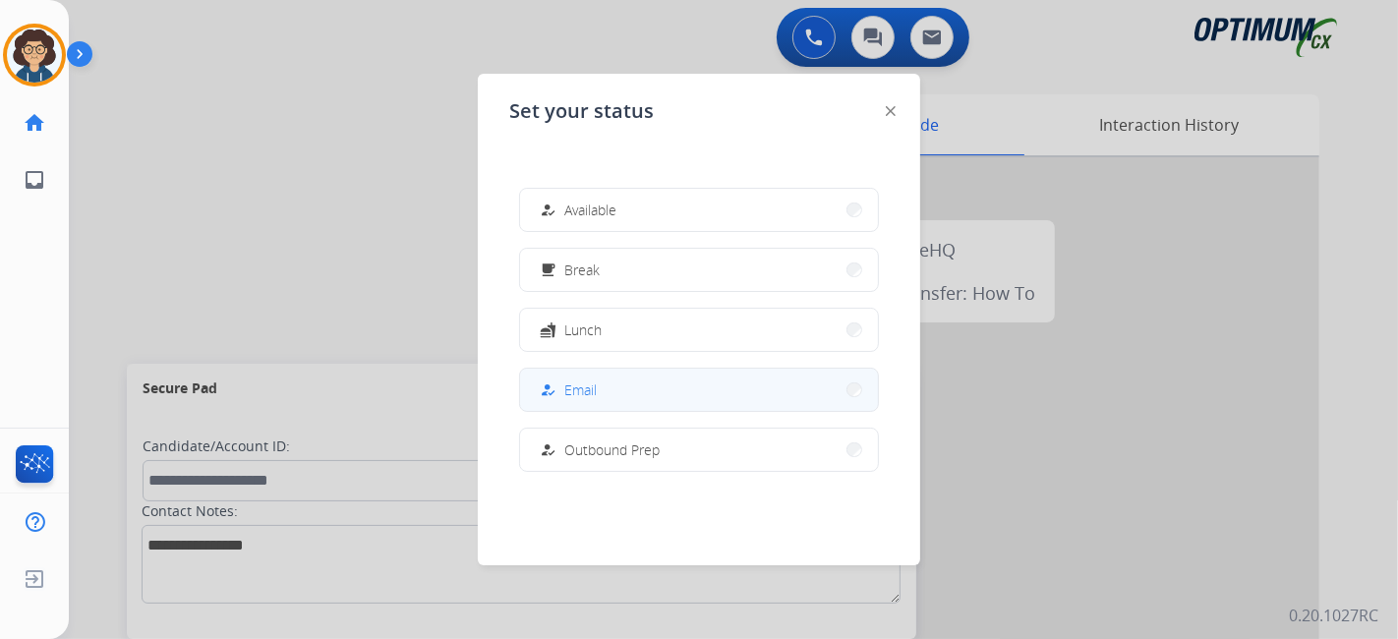
click at [610, 369] on button "how_to_reg Email" at bounding box center [699, 390] width 358 height 42
